Goal: Task Accomplishment & Management: Manage account settings

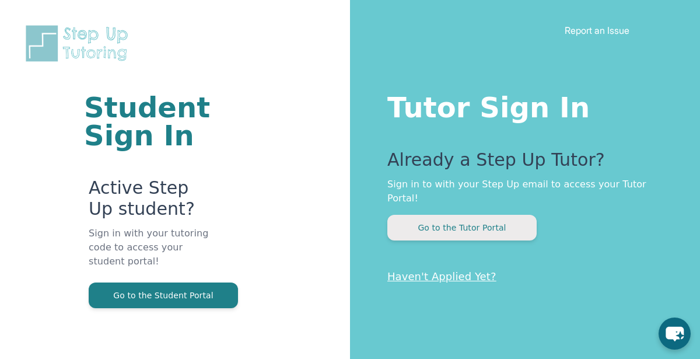
click at [469, 221] on button "Go to the Tutor Portal" at bounding box center [461, 228] width 149 height 26
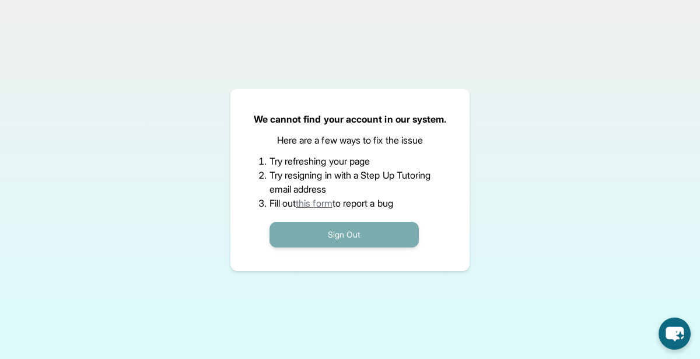
click at [374, 231] on button "Sign Out" at bounding box center [343, 235] width 149 height 26
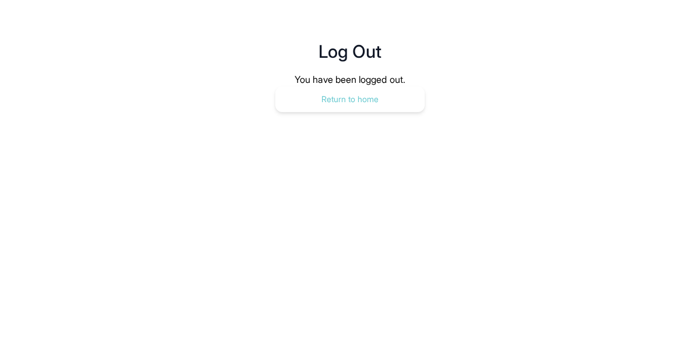
click at [350, 89] on button "Return to home" at bounding box center [349, 99] width 149 height 26
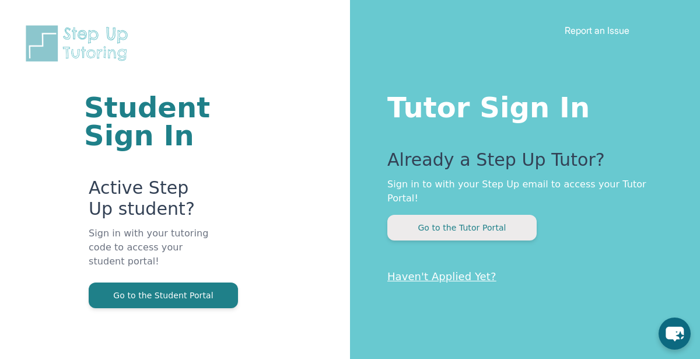
click at [454, 215] on button "Go to the Tutor Portal" at bounding box center [461, 228] width 149 height 26
